Goal: Task Accomplishment & Management: Manage account settings

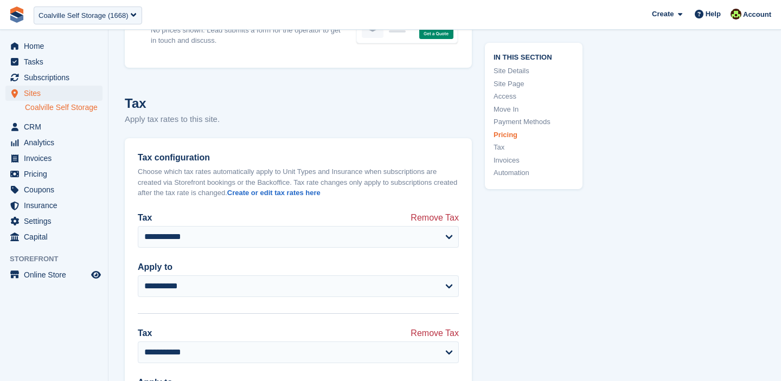
scroll to position [4074, 0]
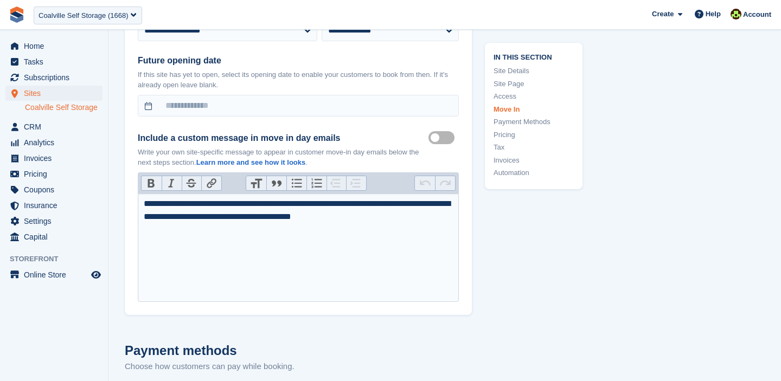
click at [500, 146] on link "Tax" at bounding box center [533, 147] width 80 height 11
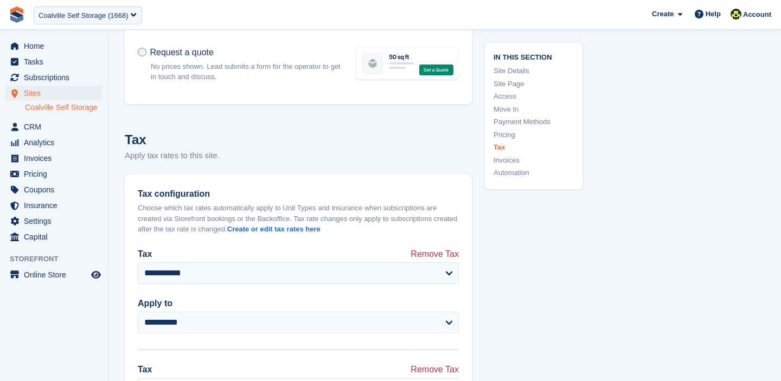
scroll to position [4146, 0]
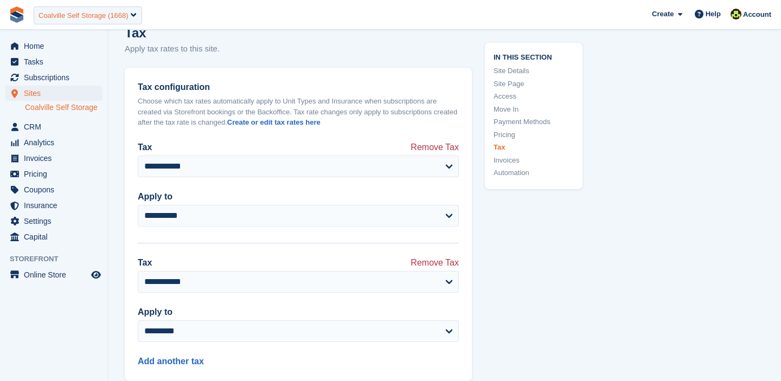
click at [95, 20] on div "Coalville Self Storage (1668)" at bounding box center [82, 15] width 89 height 11
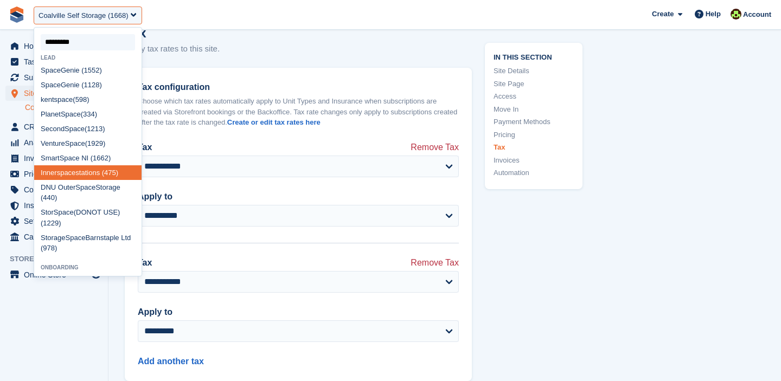
type input "**********"
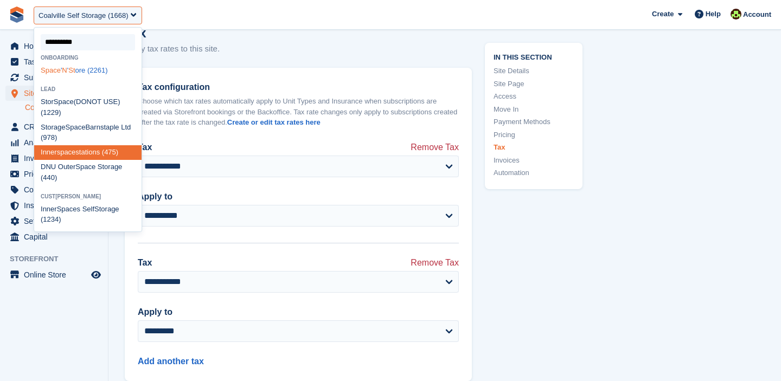
click at [98, 69] on div "Space ' N ' St ore (2261)" at bounding box center [87, 70] width 107 height 15
select select "****"
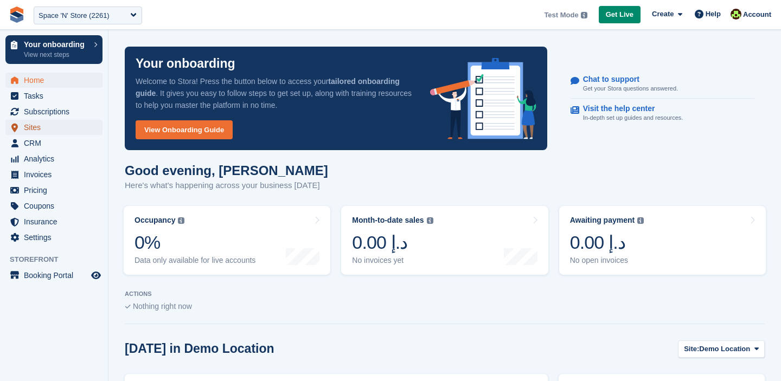
click at [38, 125] on span "Sites" at bounding box center [56, 127] width 65 height 15
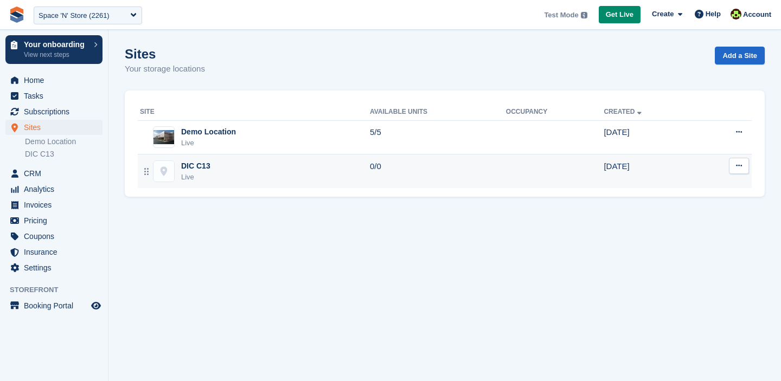
click at [372, 174] on td "0/0" at bounding box center [438, 172] width 136 height 34
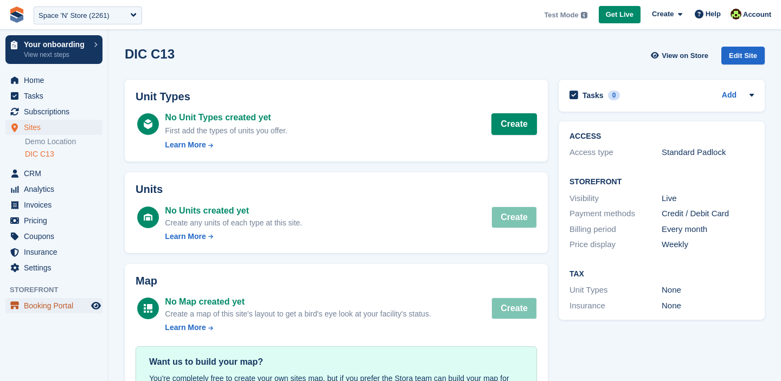
click at [64, 308] on span "Booking Portal" at bounding box center [56, 305] width 65 height 15
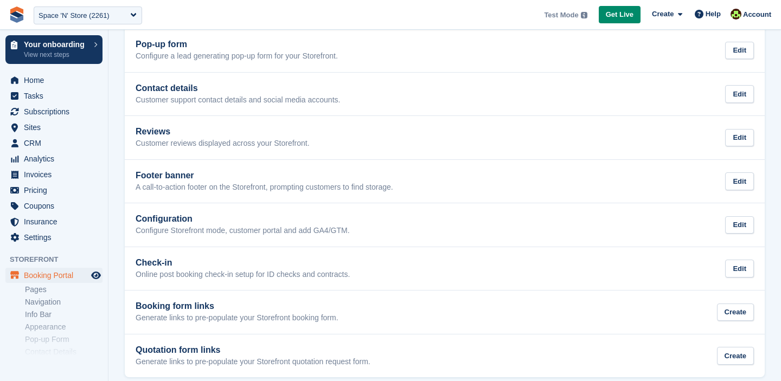
scroll to position [300, 0]
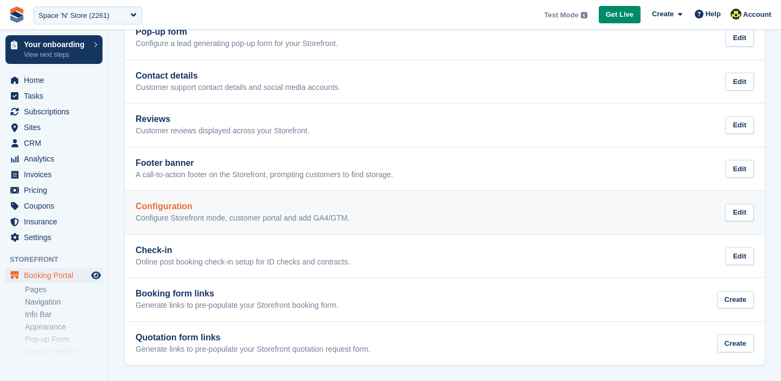
click at [228, 214] on p "Configure Storefront mode, customer portal and add GA4/GTM." at bounding box center [243, 219] width 214 height 10
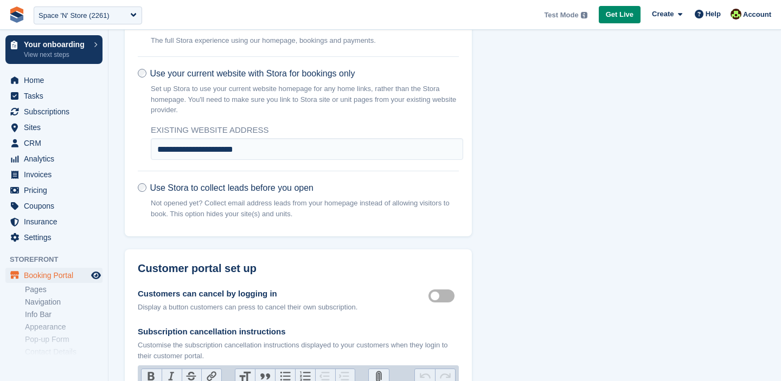
scroll to position [200, 0]
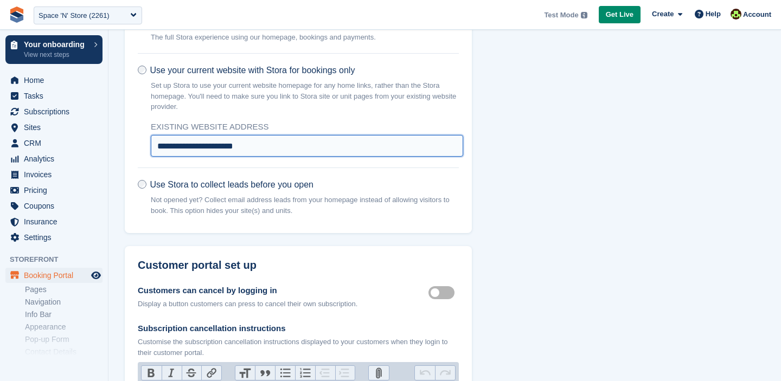
drag, startPoint x: 267, startPoint y: 146, endPoint x: 182, endPoint y: 145, distance: 85.1
click at [182, 145] on input "**********" at bounding box center [307, 146] width 312 height 22
click at [118, 21] on div "Space 'N' Store (2261)" at bounding box center [88, 16] width 108 height 18
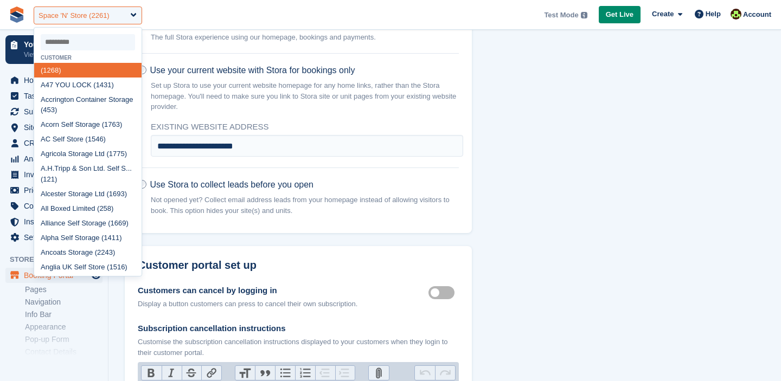
type input "*"
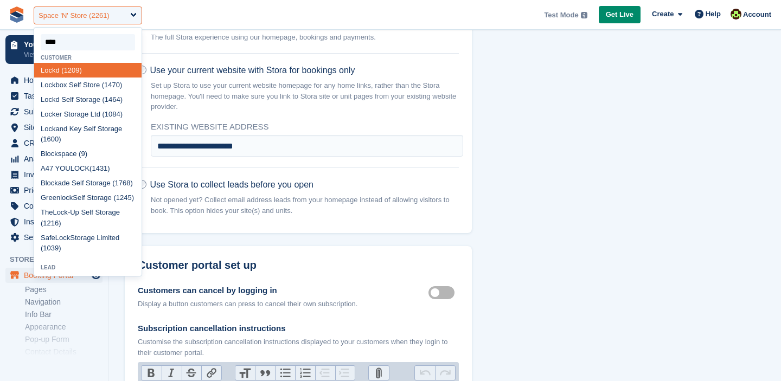
type input "*****"
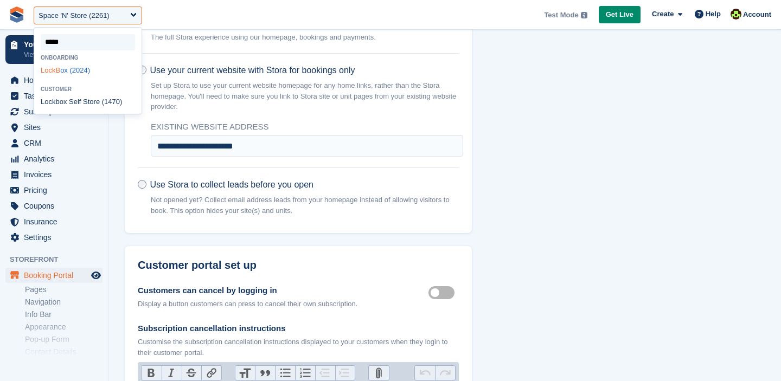
click at [85, 71] on div "LockB ox (2024)" at bounding box center [87, 70] width 107 height 15
select select "****"
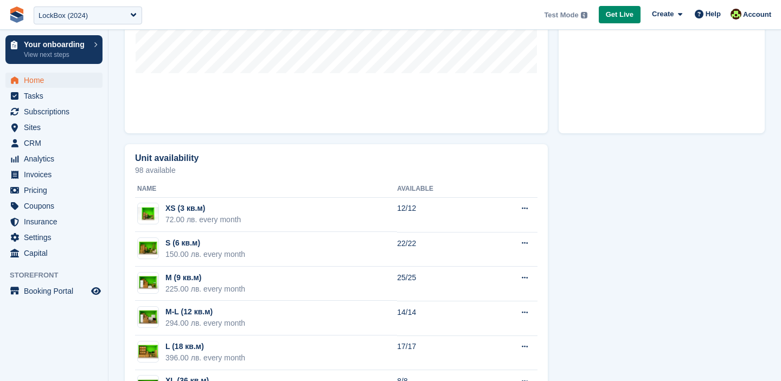
scroll to position [567, 0]
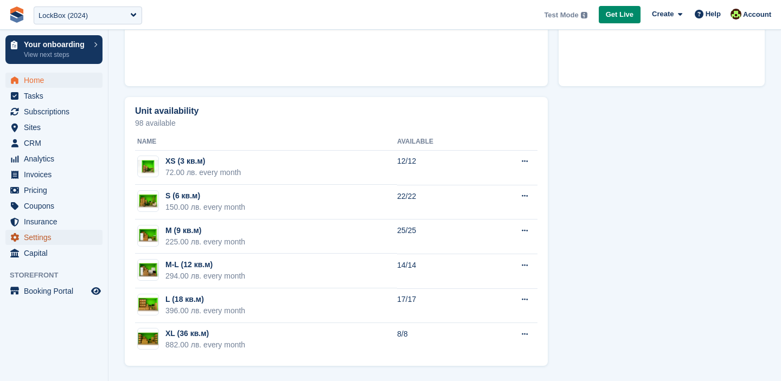
click at [45, 239] on span "Settings" at bounding box center [56, 237] width 65 height 15
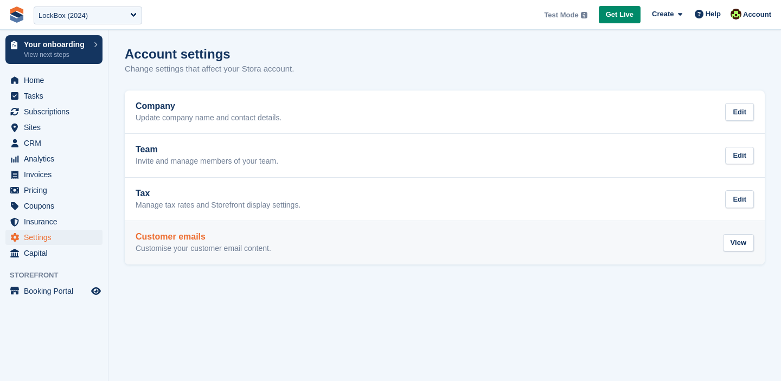
click at [208, 243] on div "Customer emails Customise your customer email content." at bounding box center [204, 243] width 136 height 22
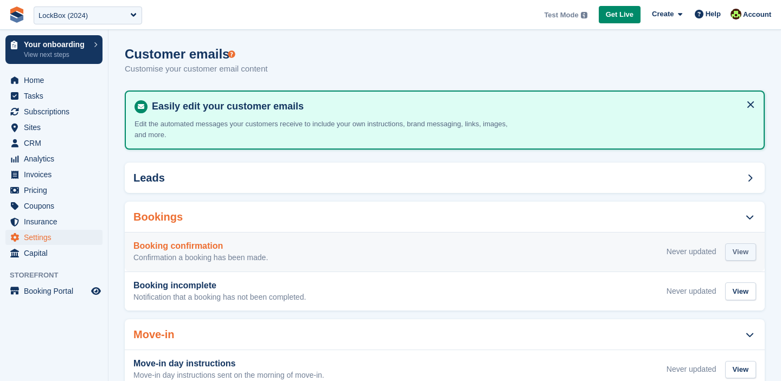
click at [736, 254] on div "View" at bounding box center [740, 252] width 31 height 18
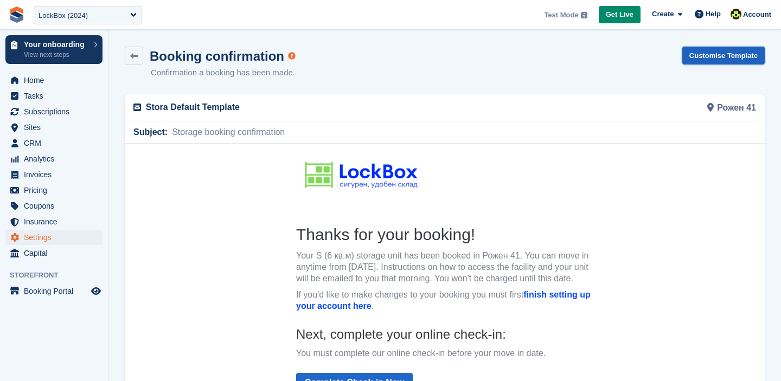
click at [716, 50] on link "Customise Template" at bounding box center [723, 56] width 82 height 18
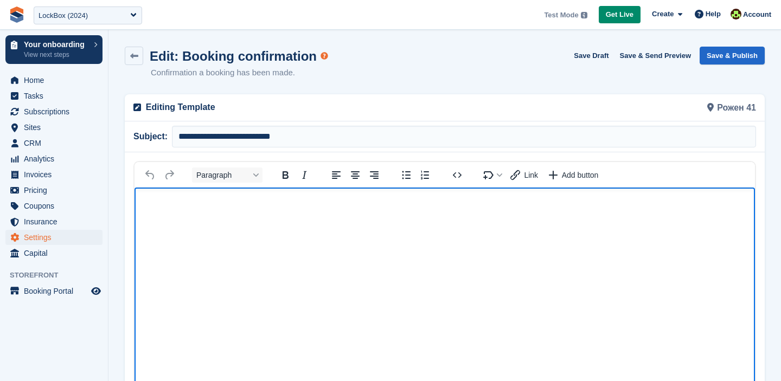
click at [252, 224] on body "Rich Text Area" at bounding box center [444, 206] width 620 height 38
click at [461, 175] on icon "Source code" at bounding box center [457, 175] width 13 height 13
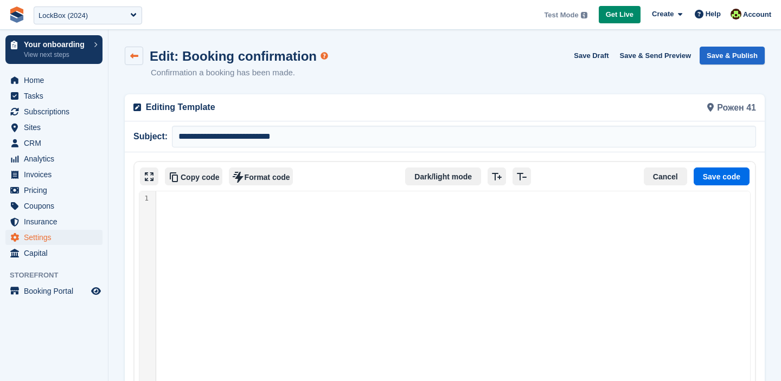
click at [134, 56] on icon at bounding box center [134, 56] width 8 height 8
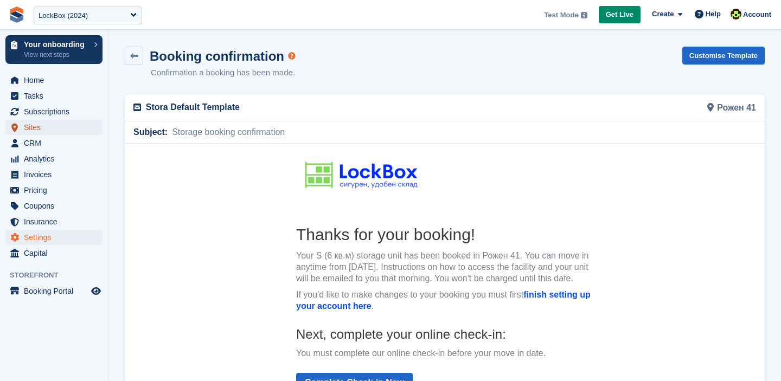
click at [31, 130] on span "Sites" at bounding box center [56, 127] width 65 height 15
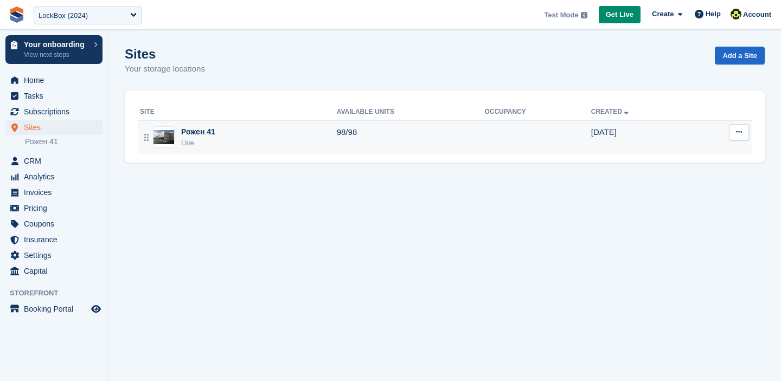
click at [746, 136] on button at bounding box center [739, 132] width 20 height 16
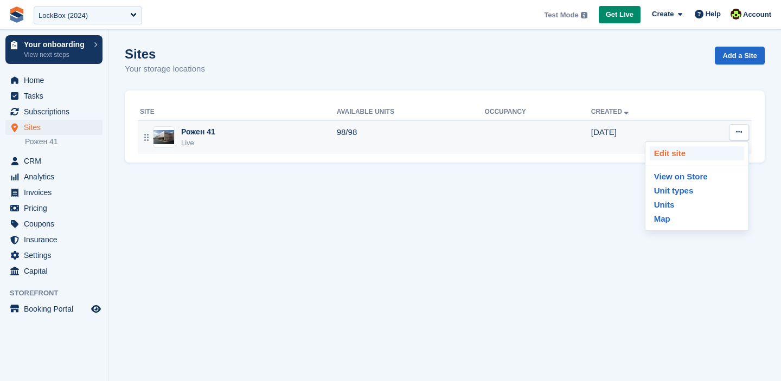
click at [676, 157] on p "Edit site" at bounding box center [697, 153] width 94 height 14
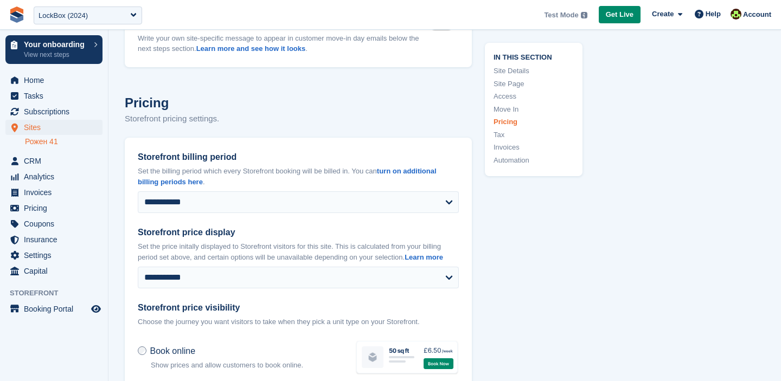
scroll to position [3123, 0]
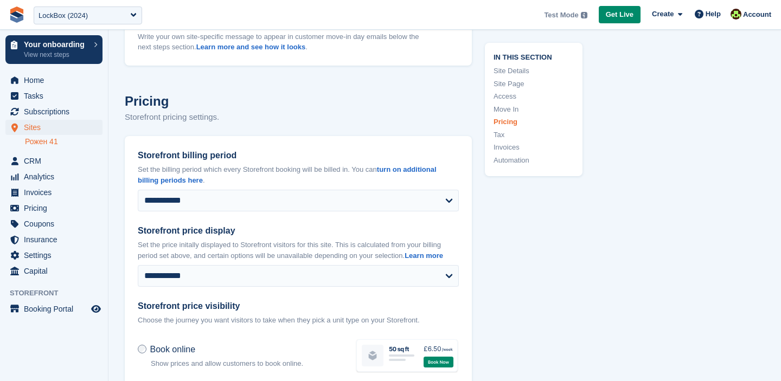
click at [30, 140] on link "Рожен 41" at bounding box center [64, 142] width 78 height 10
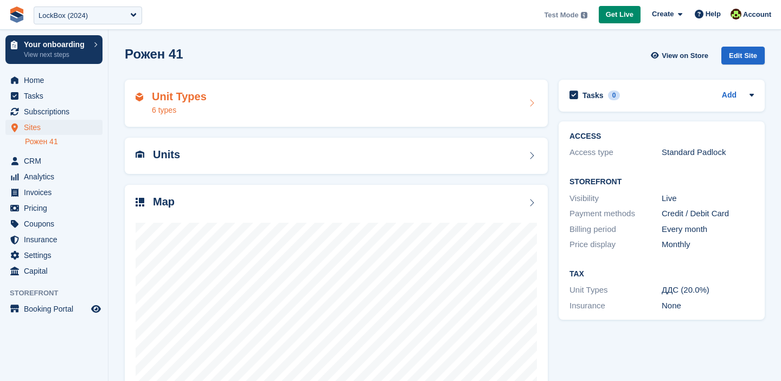
click at [211, 107] on div "Unit Types 6 types" at bounding box center [336, 104] width 401 height 26
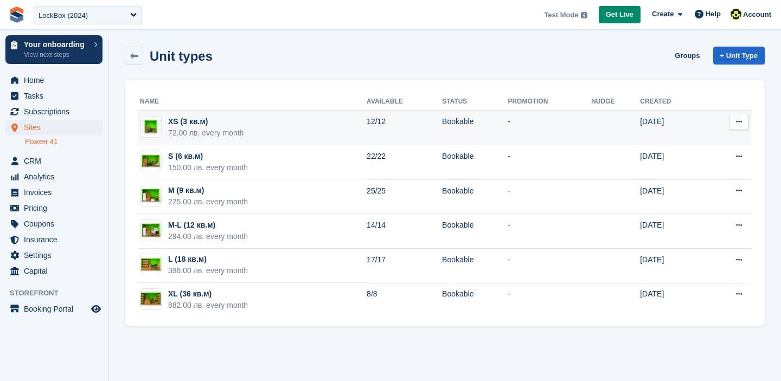
click at [743, 119] on button at bounding box center [739, 122] width 20 height 16
click at [708, 137] on p "Edit unit type" at bounding box center [697, 143] width 94 height 14
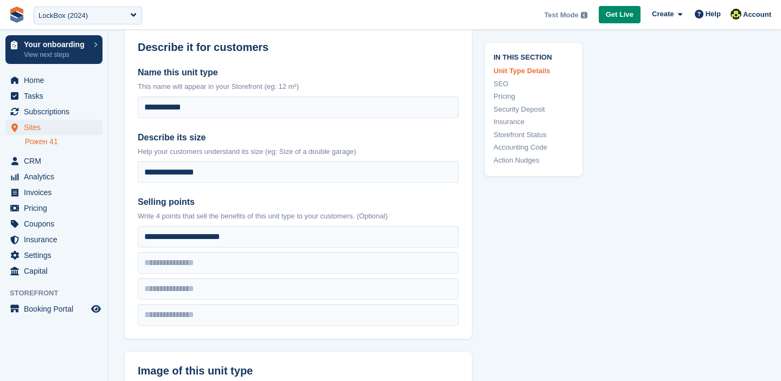
scroll to position [278, 0]
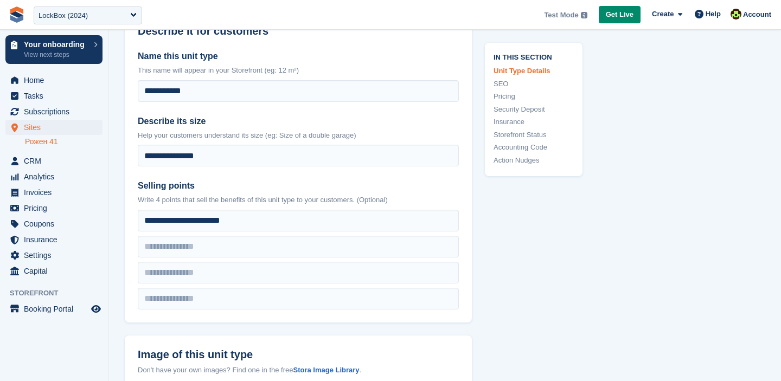
click at [39, 140] on link "Рожен 41" at bounding box center [64, 142] width 78 height 10
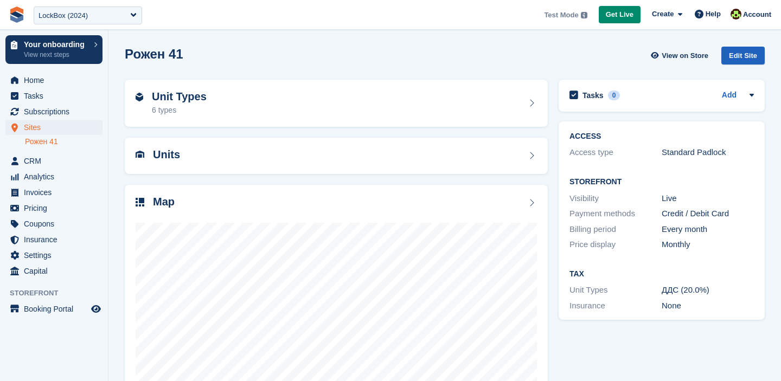
click at [748, 62] on div "Edit Site" at bounding box center [742, 56] width 43 height 18
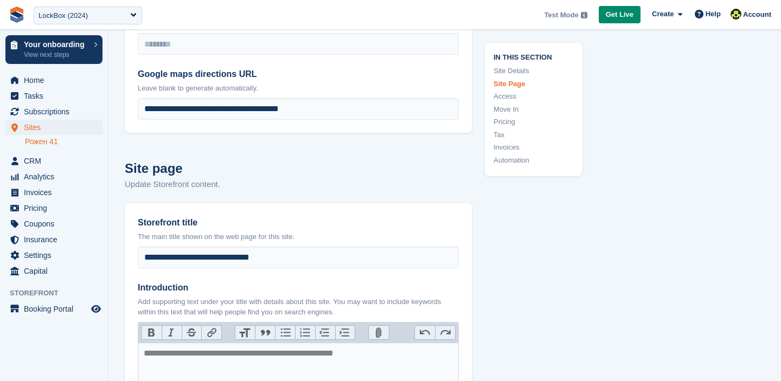
scroll to position [317, 0]
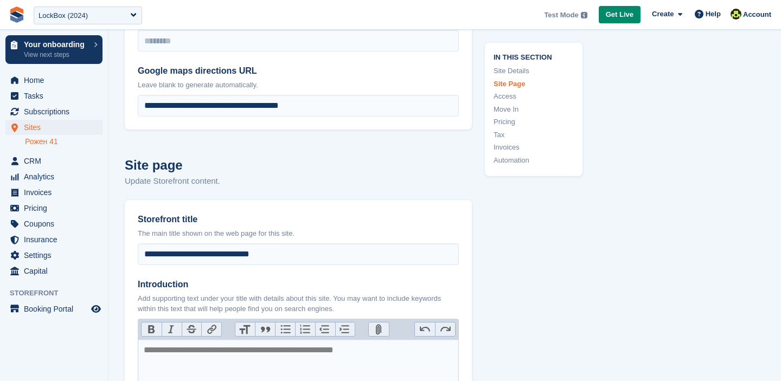
click at [47, 144] on link "Рожен 41" at bounding box center [64, 142] width 78 height 10
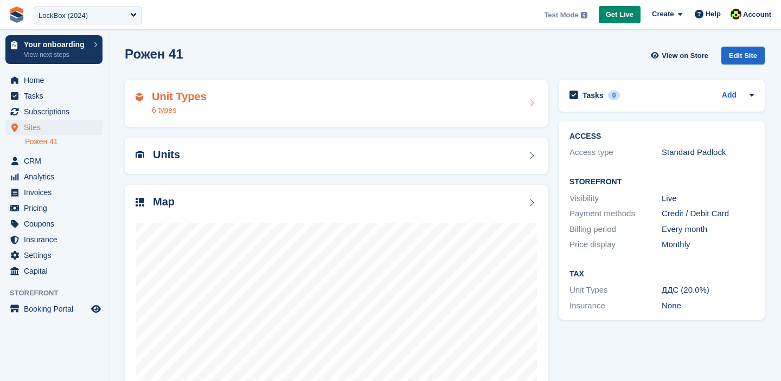
click at [201, 101] on h2 "Unit Types" at bounding box center [179, 97] width 55 height 12
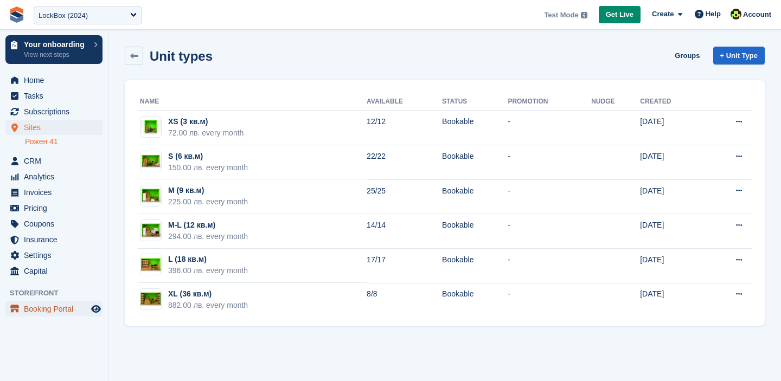
click at [55, 310] on span "Booking Portal" at bounding box center [56, 308] width 65 height 15
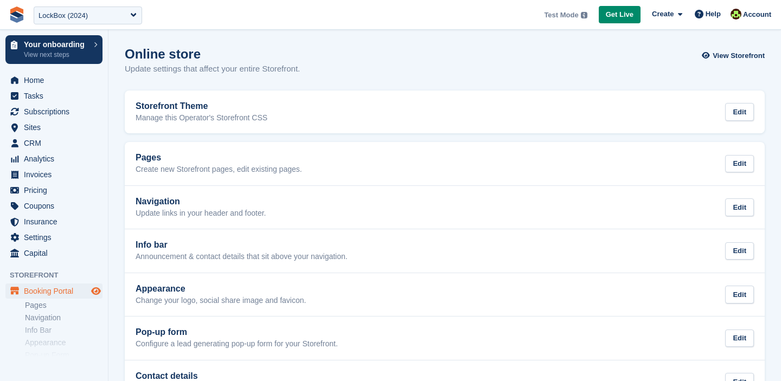
click at [95, 293] on icon "Preview store" at bounding box center [96, 291] width 10 height 9
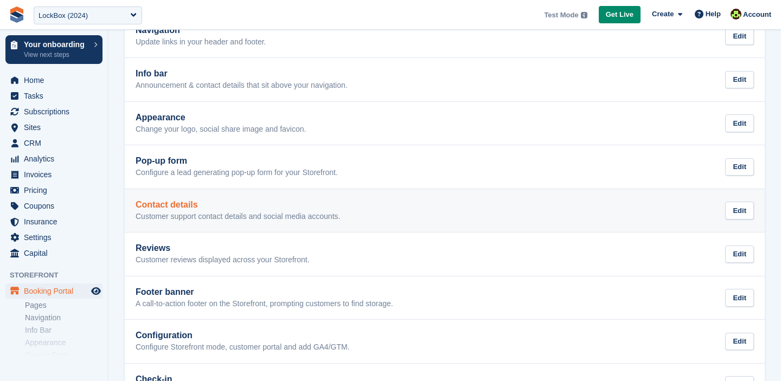
scroll to position [183, 0]
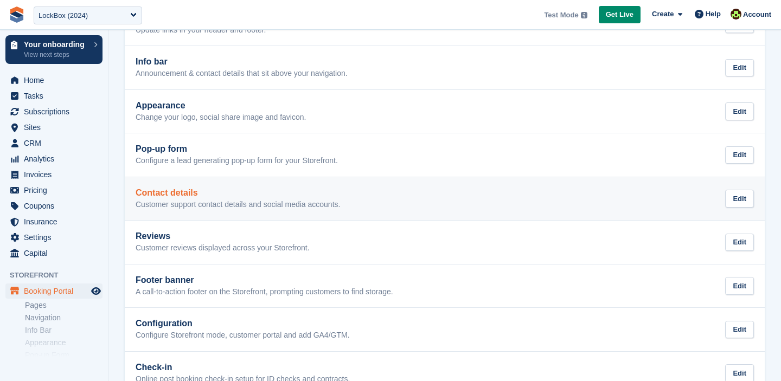
click at [198, 201] on p "Customer support contact details and social media accounts." at bounding box center [238, 205] width 204 height 10
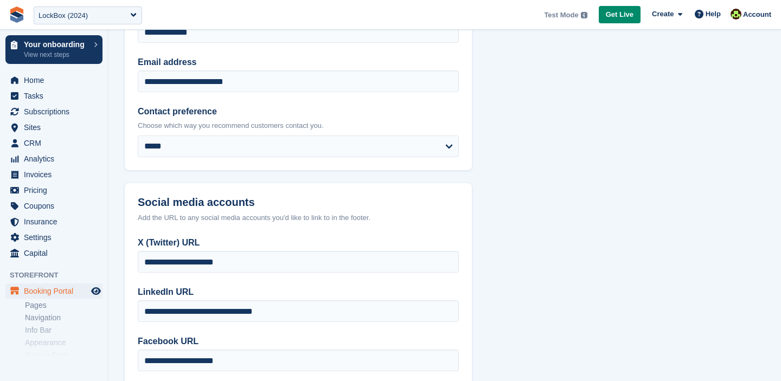
scroll to position [142, 0]
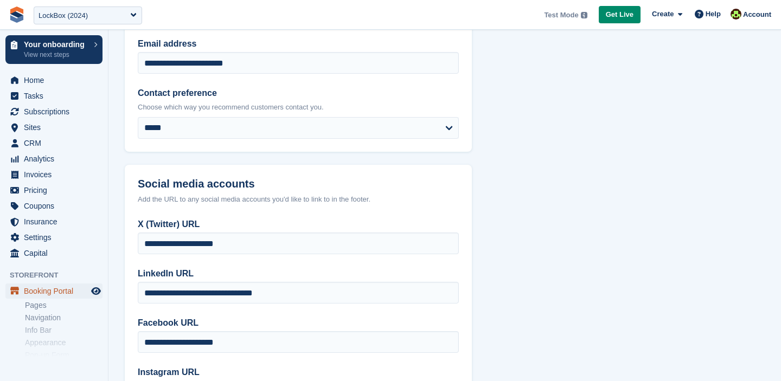
click at [35, 290] on span "Booking Portal" at bounding box center [56, 291] width 65 height 15
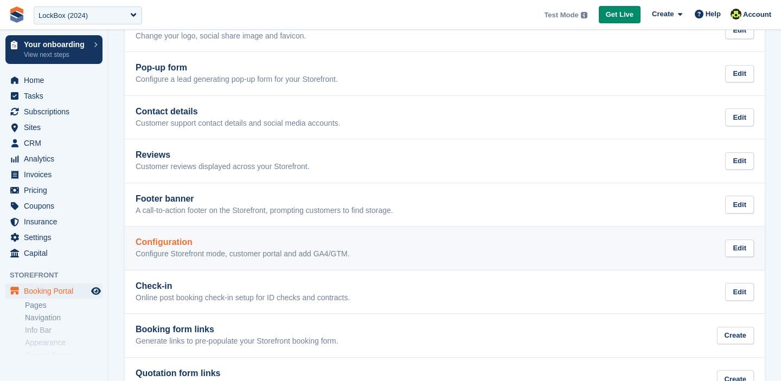
scroll to position [287, 0]
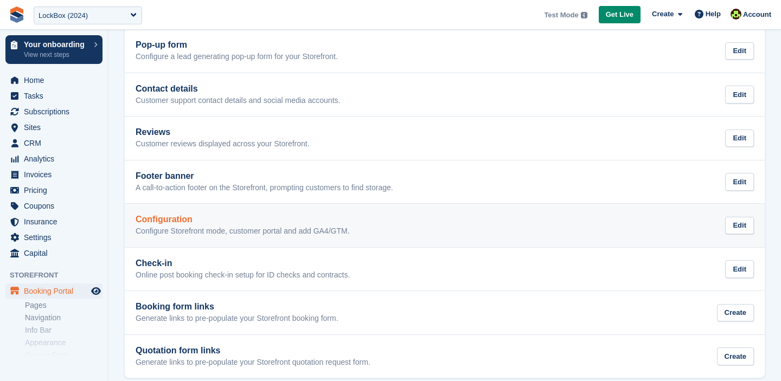
click at [262, 233] on p "Configure Storefront mode, customer portal and add GA4/GTM." at bounding box center [243, 232] width 214 height 10
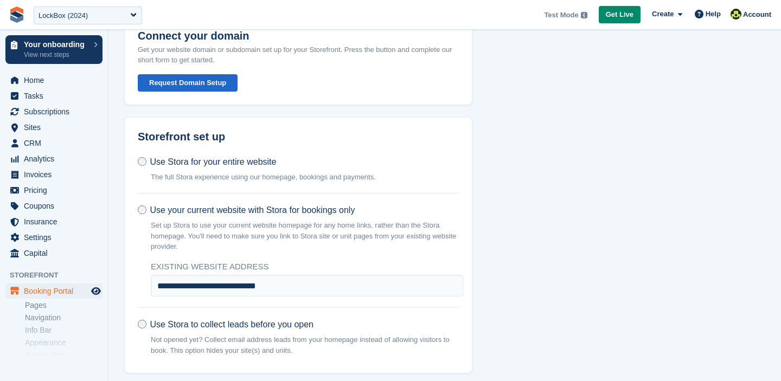
scroll to position [72, 0]
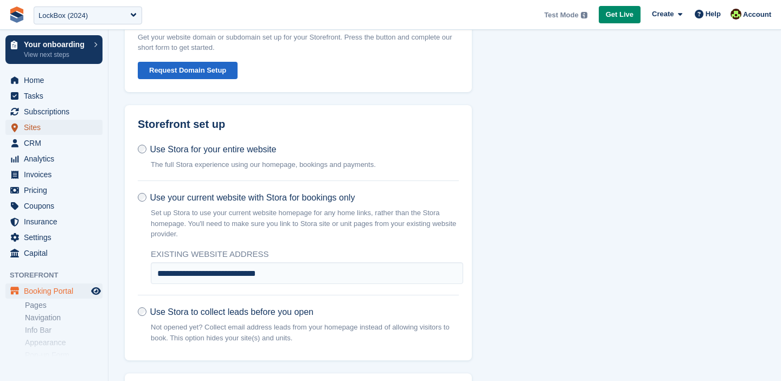
click at [30, 129] on span "Sites" at bounding box center [56, 127] width 65 height 15
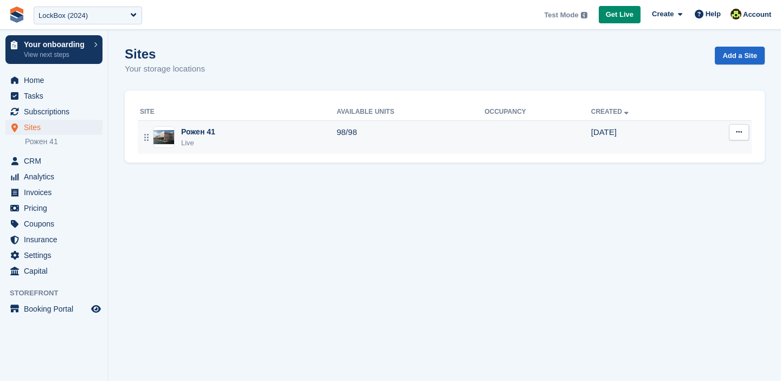
click at [199, 133] on div "Рожен 41" at bounding box center [198, 131] width 34 height 11
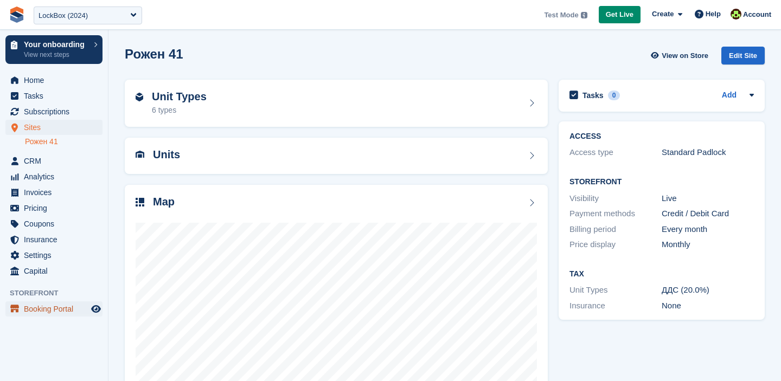
click at [62, 309] on span "Booking Portal" at bounding box center [56, 308] width 65 height 15
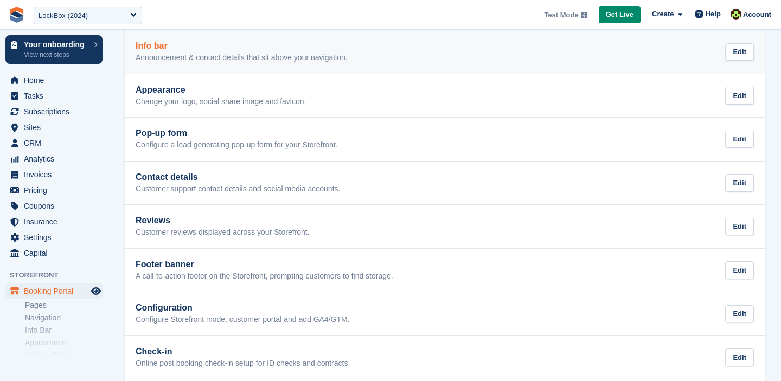
scroll to position [200, 0]
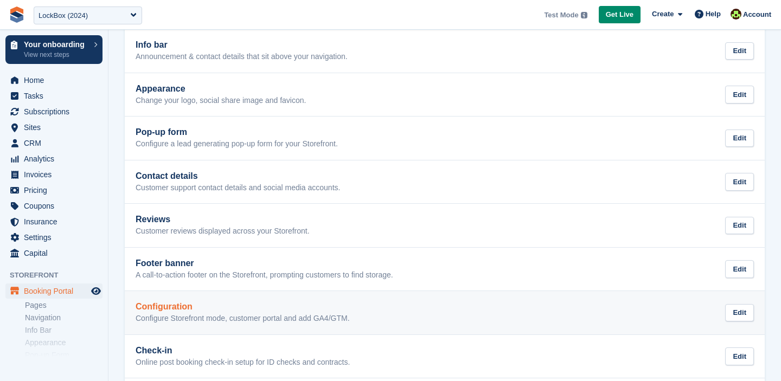
click at [188, 315] on p "Configure Storefront mode, customer portal and add GA4/GTM." at bounding box center [243, 319] width 214 height 10
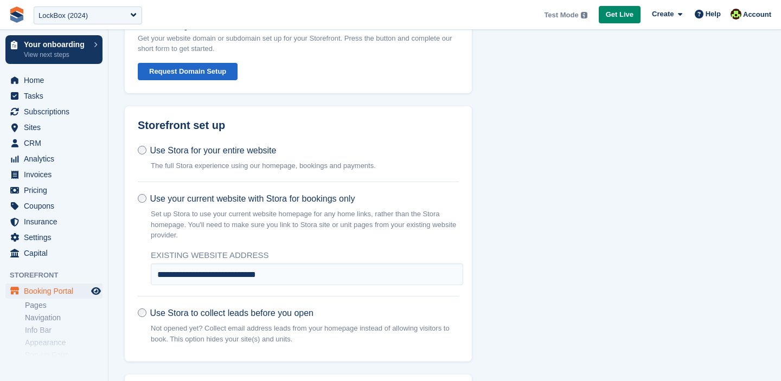
scroll to position [68, 0]
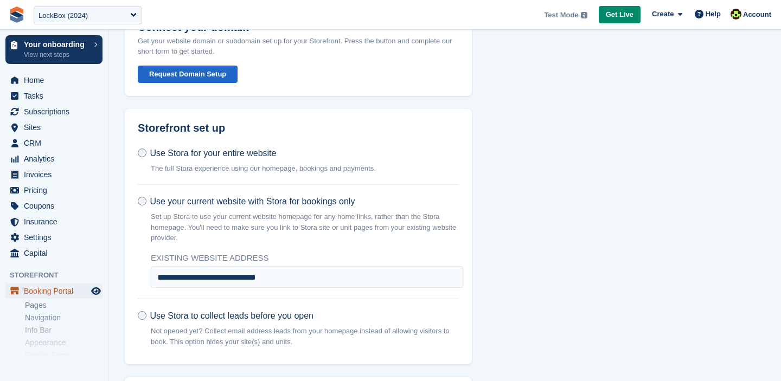
click at [43, 288] on span "Booking Portal" at bounding box center [56, 291] width 65 height 15
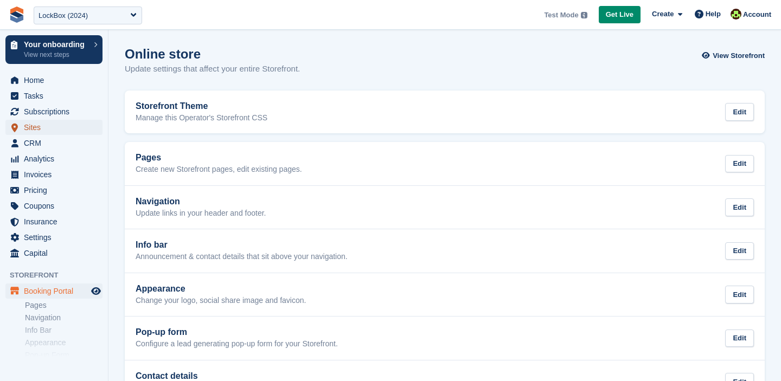
click at [39, 127] on span "Sites" at bounding box center [56, 127] width 65 height 15
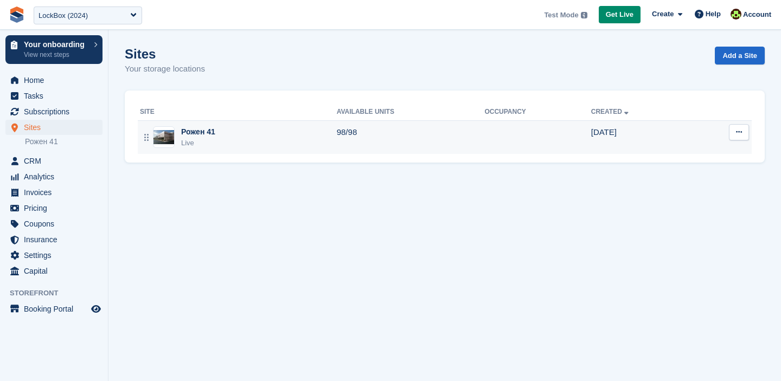
click at [739, 131] on icon at bounding box center [739, 132] width 6 height 7
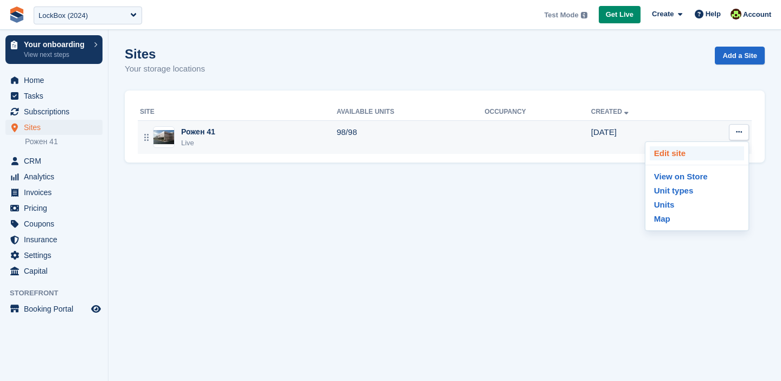
click at [670, 155] on p "Edit site" at bounding box center [697, 153] width 94 height 14
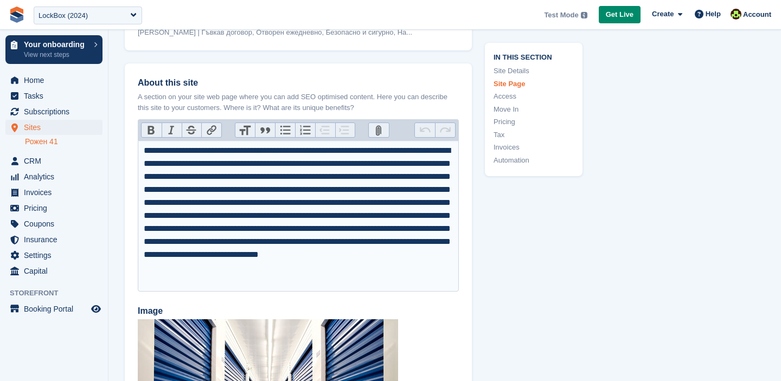
scroll to position [1551, 0]
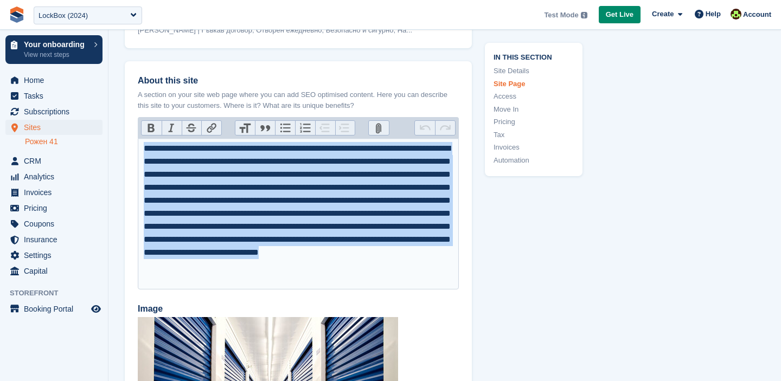
drag, startPoint x: 271, startPoint y: 278, endPoint x: 140, endPoint y: 149, distance: 184.0
click at [140, 149] on trix-editor "**********" at bounding box center [298, 213] width 321 height 151
click at [44, 309] on span "Booking Portal" at bounding box center [56, 308] width 65 height 15
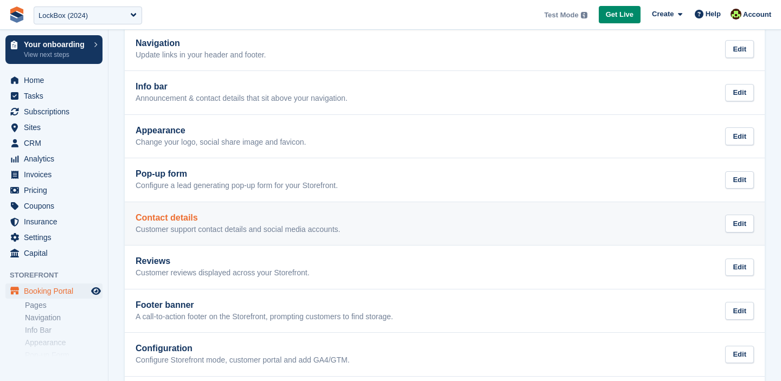
scroll to position [164, 0]
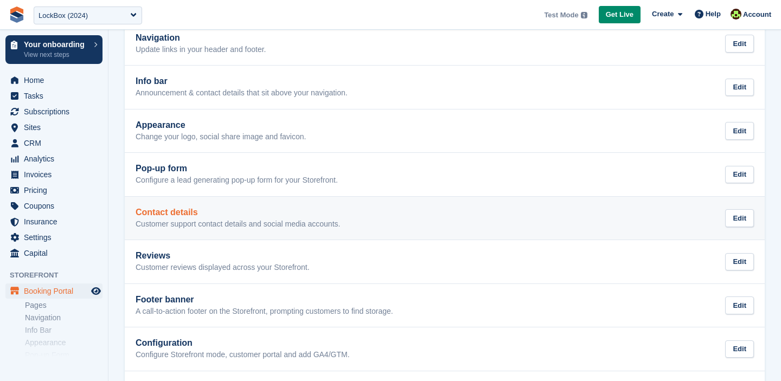
click at [245, 223] on p "Customer support contact details and social media accounts." at bounding box center [238, 225] width 204 height 10
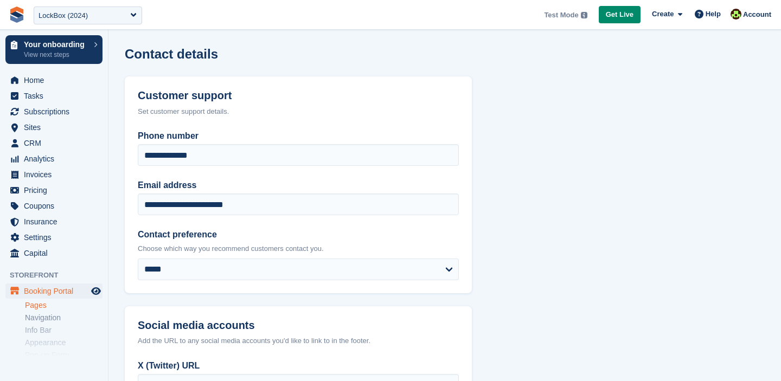
click at [40, 304] on link "Pages" at bounding box center [64, 305] width 78 height 10
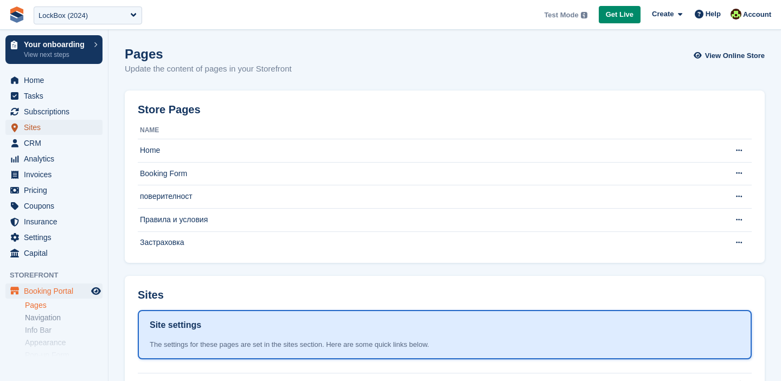
click at [28, 127] on span "Sites" at bounding box center [56, 127] width 65 height 15
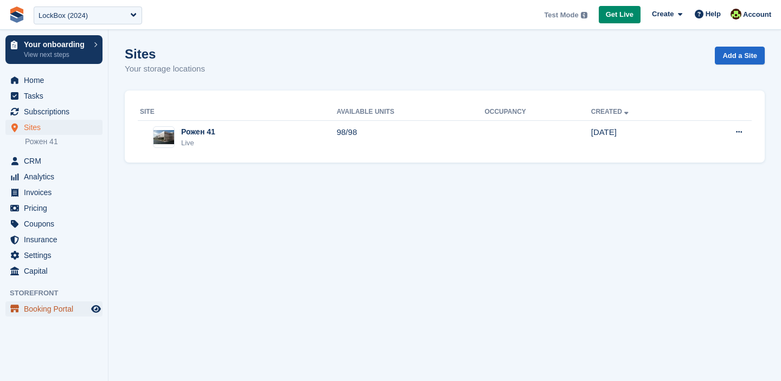
click at [35, 310] on span "Booking Portal" at bounding box center [56, 308] width 65 height 15
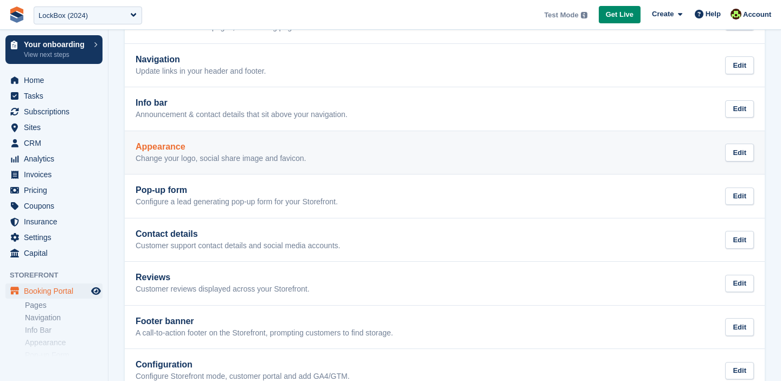
scroll to position [4, 0]
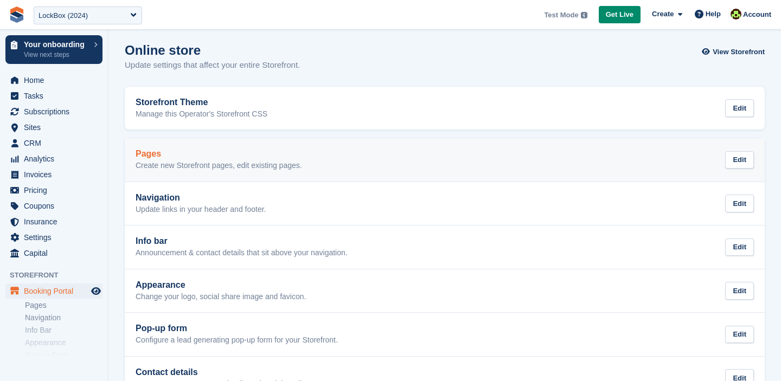
click at [317, 147] on link "Pages Create new Storefront pages, edit existing pages. Edit" at bounding box center [445, 159] width 640 height 43
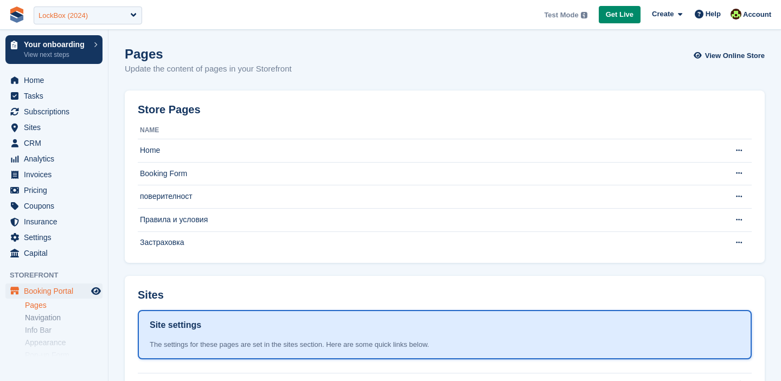
click at [92, 18] on div "LockBox (2024)" at bounding box center [88, 16] width 108 height 18
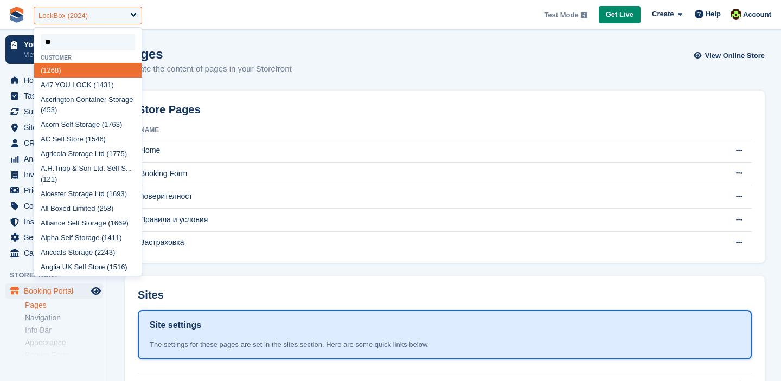
type input "***"
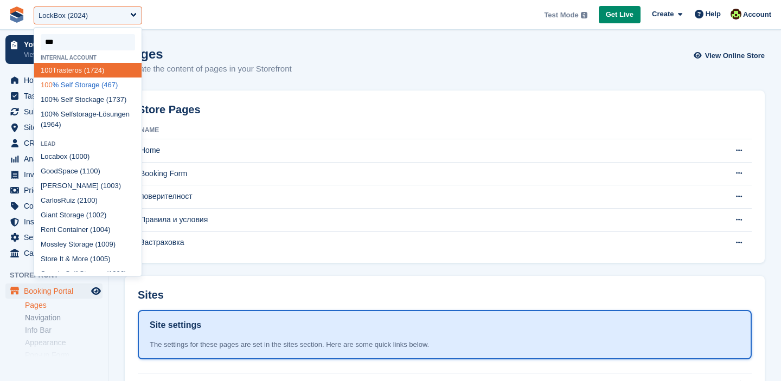
click at [76, 90] on div "100 % Self Storage (467)" at bounding box center [87, 85] width 107 height 15
select select "***"
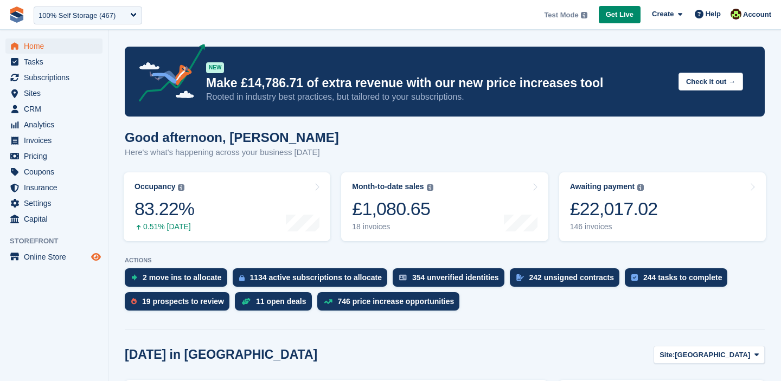
click at [98, 255] on icon "Preview store" at bounding box center [96, 257] width 10 height 9
click at [40, 258] on span "Online Store" at bounding box center [56, 256] width 65 height 15
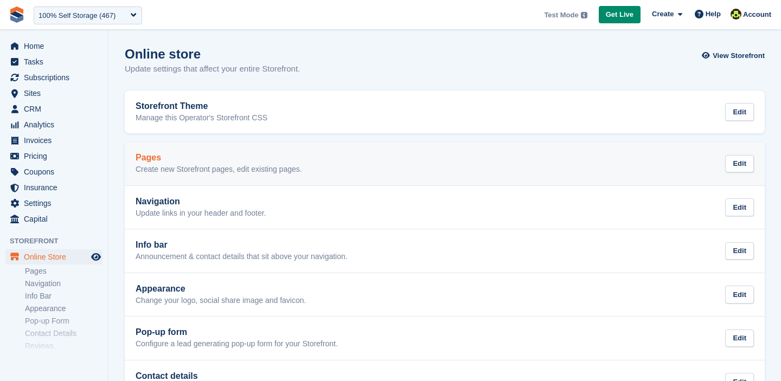
click at [164, 160] on h2 "Pages" at bounding box center [219, 158] width 166 height 10
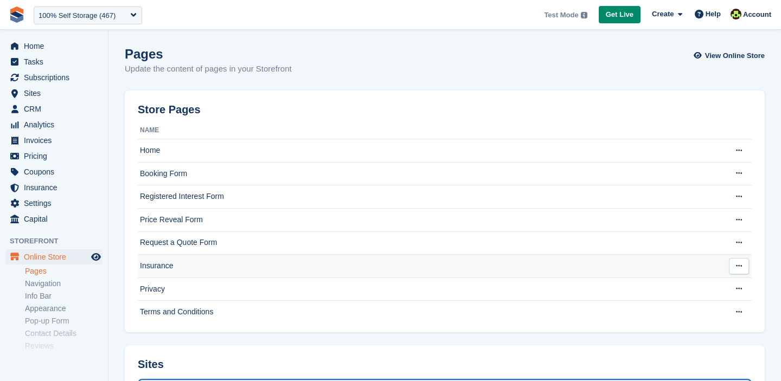
click at [172, 260] on td "Insurance" at bounding box center [429, 266] width 583 height 23
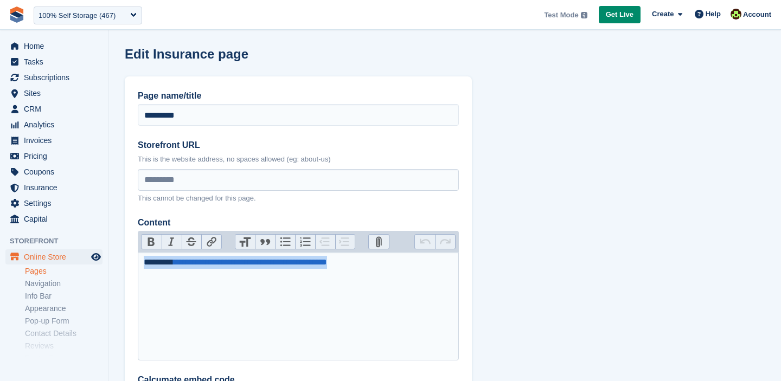
drag, startPoint x: 146, startPoint y: 265, endPoint x: 393, endPoint y: 263, distance: 247.3
click at [393, 263] on div "**********" at bounding box center [299, 262] width 310 height 13
click at [410, 288] on trix-editor "**********" at bounding box center [298, 306] width 321 height 108
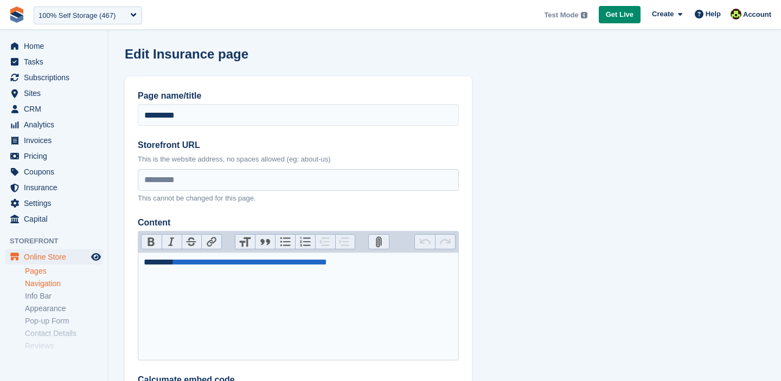
click at [38, 285] on link "Navigation" at bounding box center [64, 284] width 78 height 10
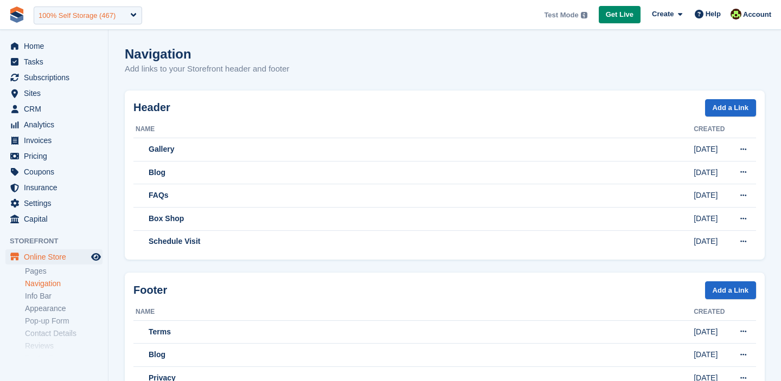
click at [93, 21] on div "100% Self Storage (467)" at bounding box center [88, 16] width 108 height 18
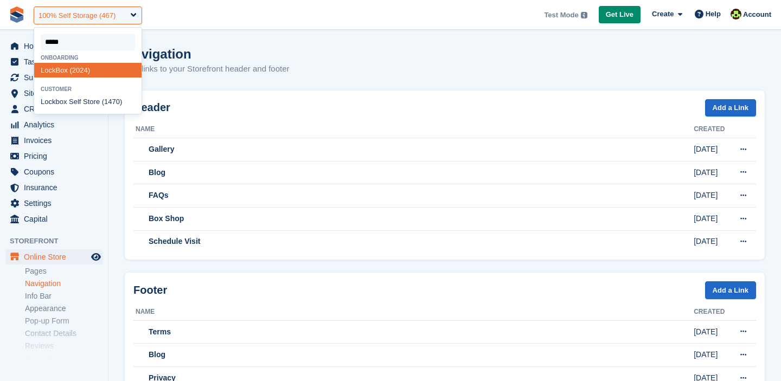
type input "******"
click at [88, 68] on div "LockBo x (2024)" at bounding box center [87, 70] width 107 height 15
select select "****"
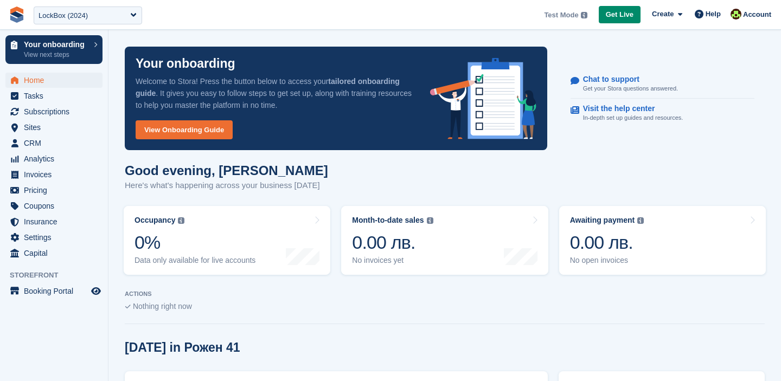
click at [49, 301] on aside "Your onboarding View next steps Home Tasks Subscriptions Subscriptions Subscrip…" at bounding box center [54, 193] width 108 height 327
click at [33, 291] on span "Booking Portal" at bounding box center [56, 291] width 65 height 15
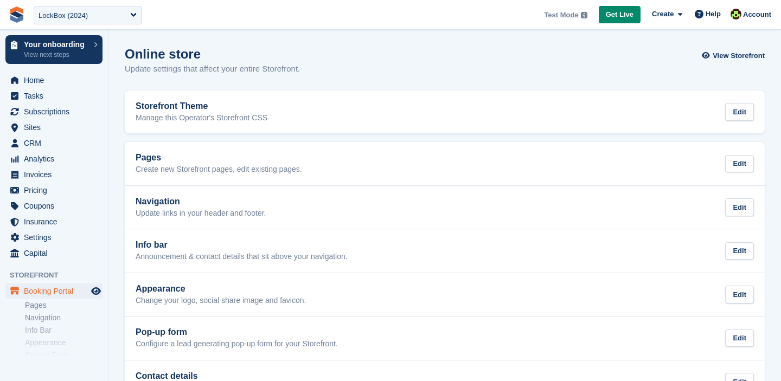
click at [46, 314] on link "Navigation" at bounding box center [64, 318] width 78 height 10
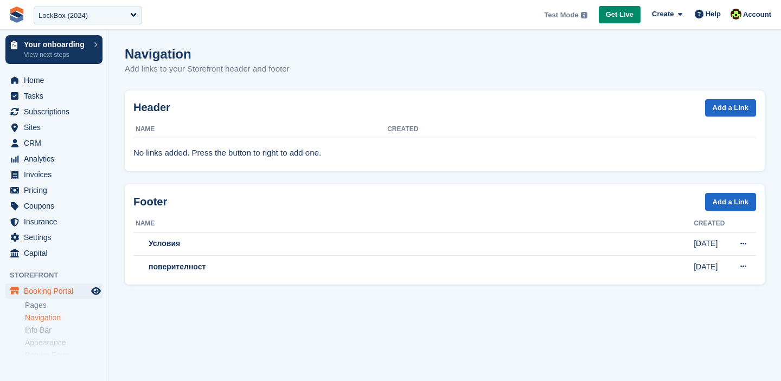
click at [36, 311] on li "Pages" at bounding box center [66, 305] width 83 height 11
click at [37, 293] on span "Booking Portal" at bounding box center [56, 291] width 65 height 15
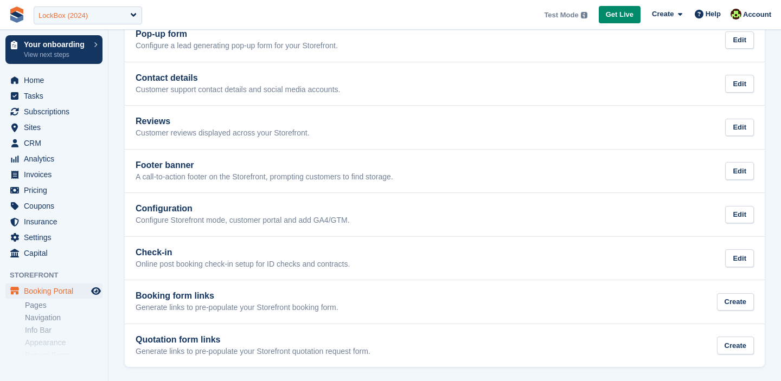
scroll to position [300, 0]
